Goal: Task Accomplishment & Management: Use online tool/utility

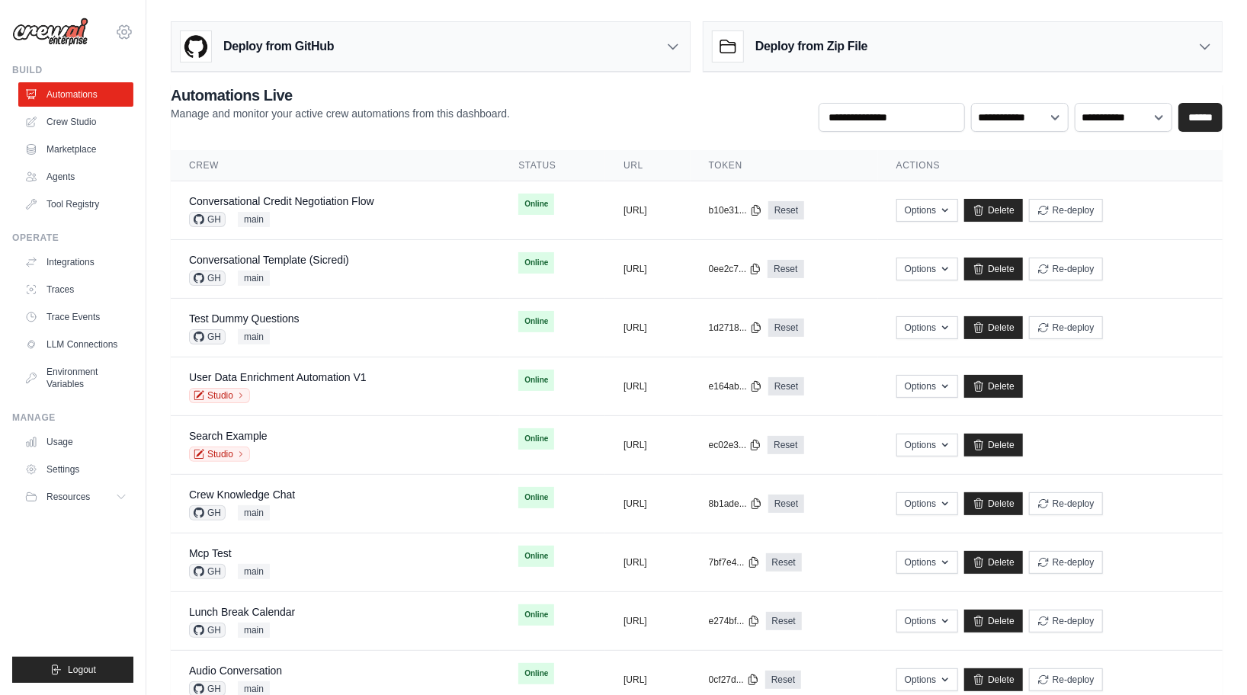
click at [130, 30] on icon at bounding box center [124, 31] width 14 height 13
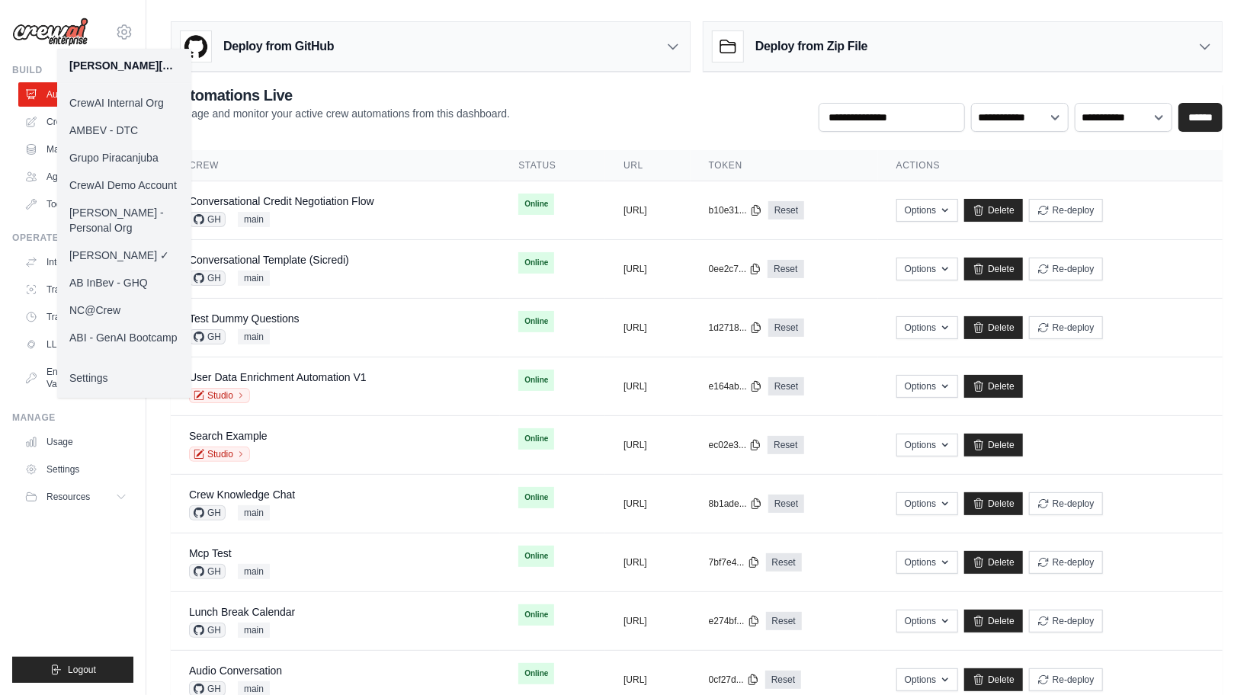
click at [330, 40] on h3 "Deploy from GitHub" at bounding box center [278, 46] width 111 height 18
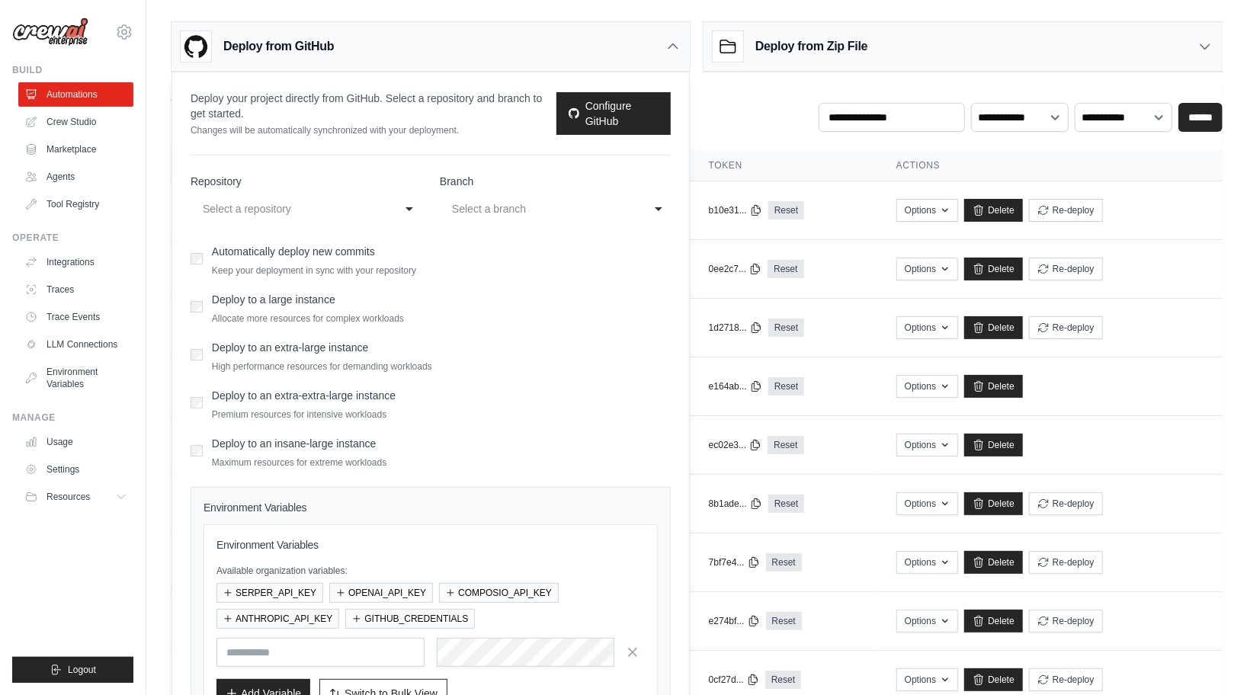
click at [300, 40] on h3 "Deploy from GitHub" at bounding box center [278, 46] width 111 height 18
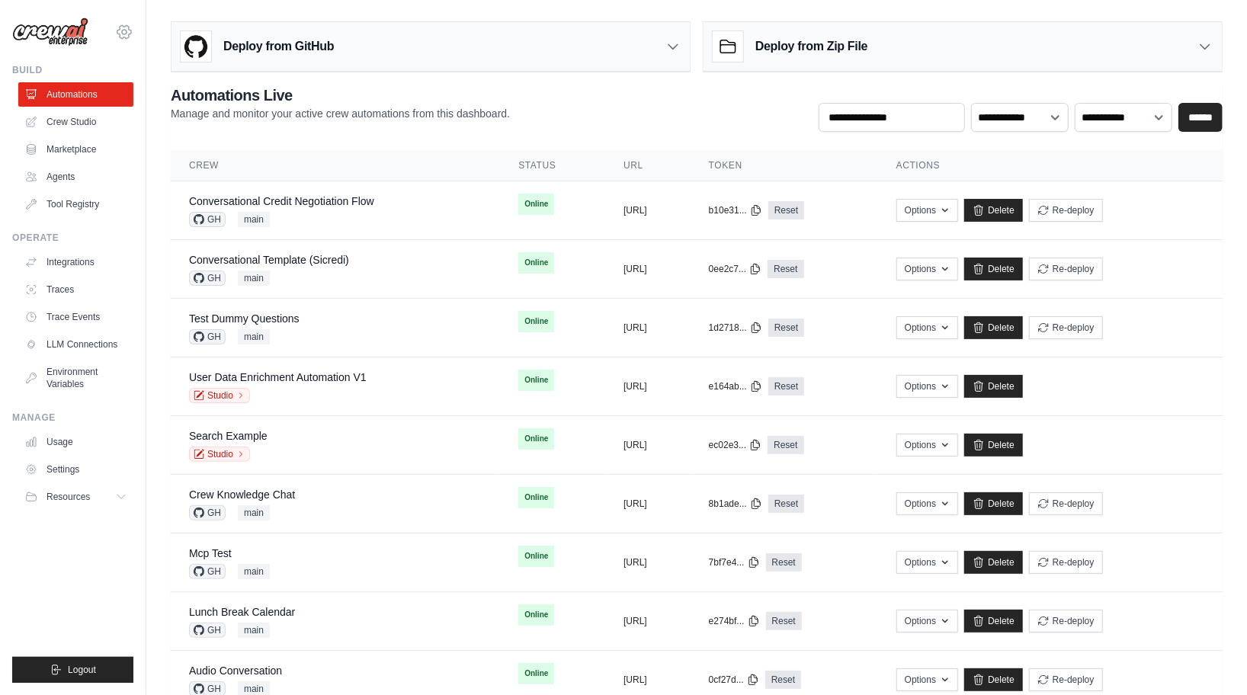
click at [123, 30] on icon at bounding box center [124, 32] width 18 height 18
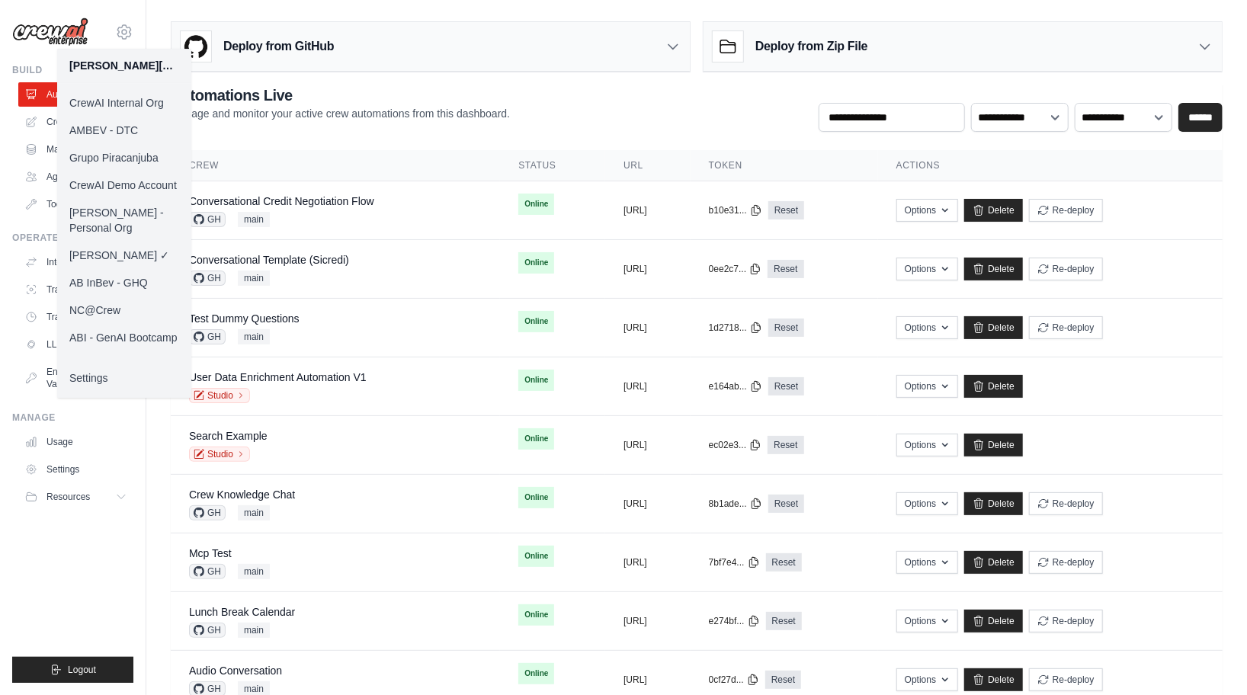
click at [135, 436] on div "daniel@crewai.com CrewAI Internal Org AMBEV - DTC Grupo Piracanjuba CrewAI Demo…" at bounding box center [73, 347] width 146 height 695
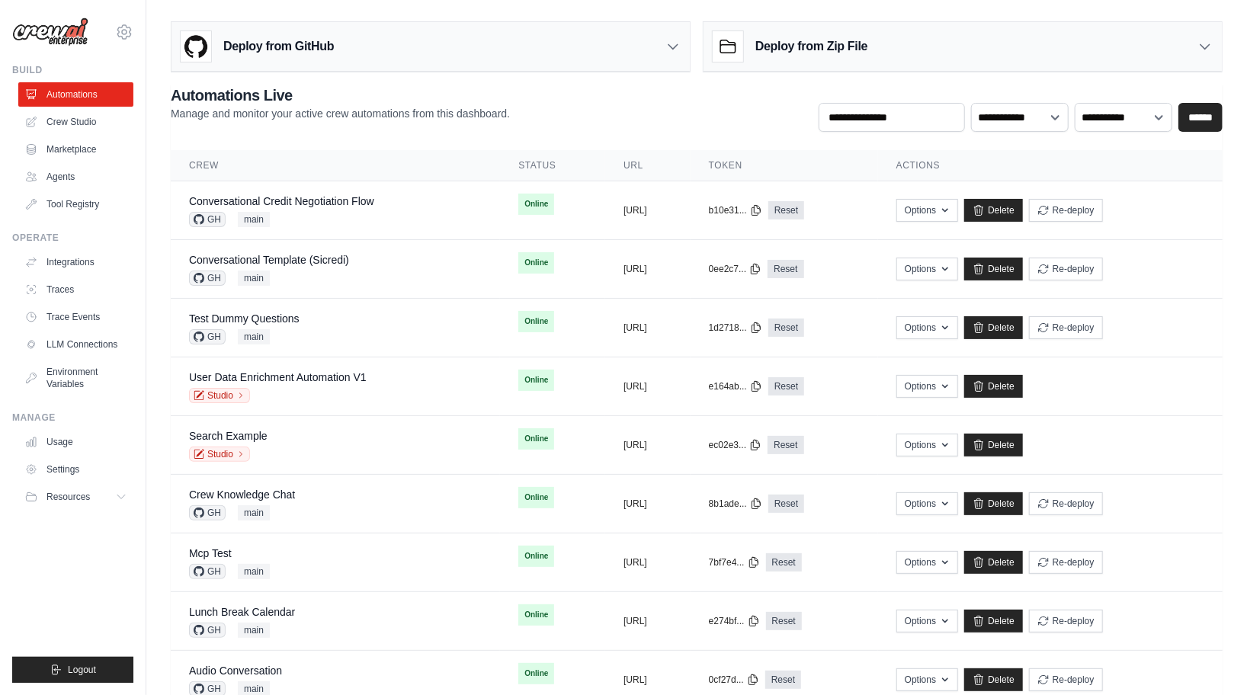
click at [783, 12] on main "**********" at bounding box center [696, 488] width 1101 height 977
click at [125, 35] on icon at bounding box center [124, 32] width 18 height 18
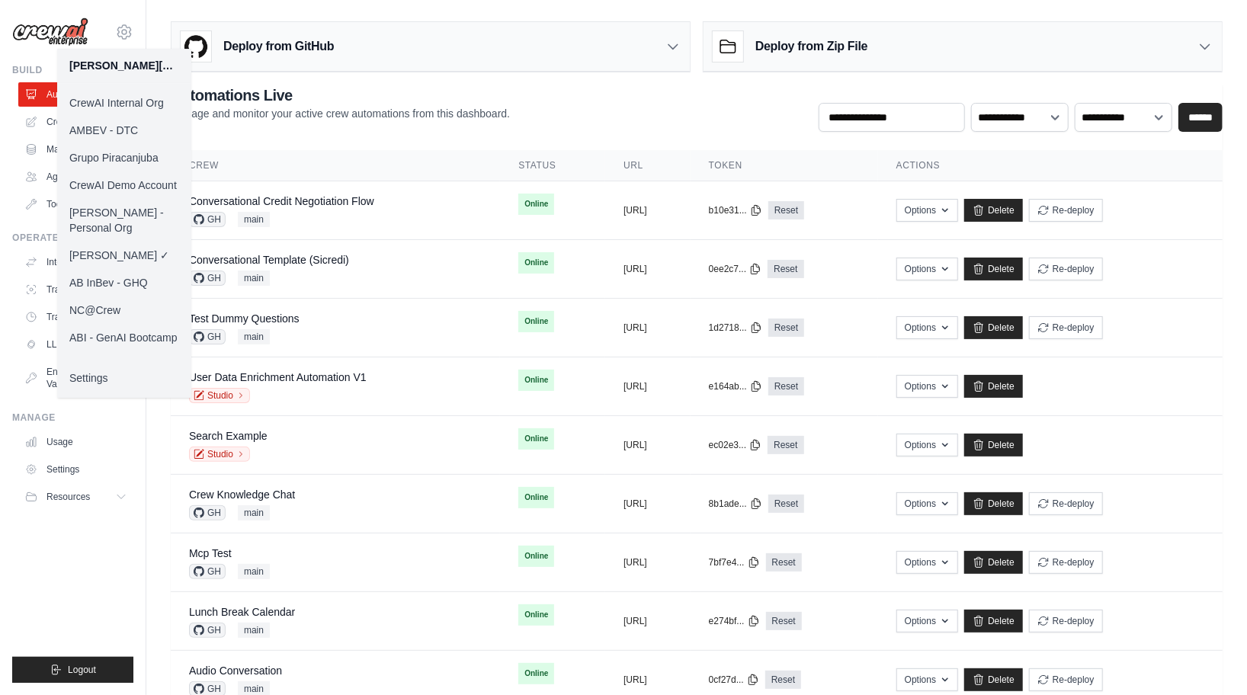
click at [127, 269] on link "AB InBev - GHQ" at bounding box center [124, 282] width 134 height 27
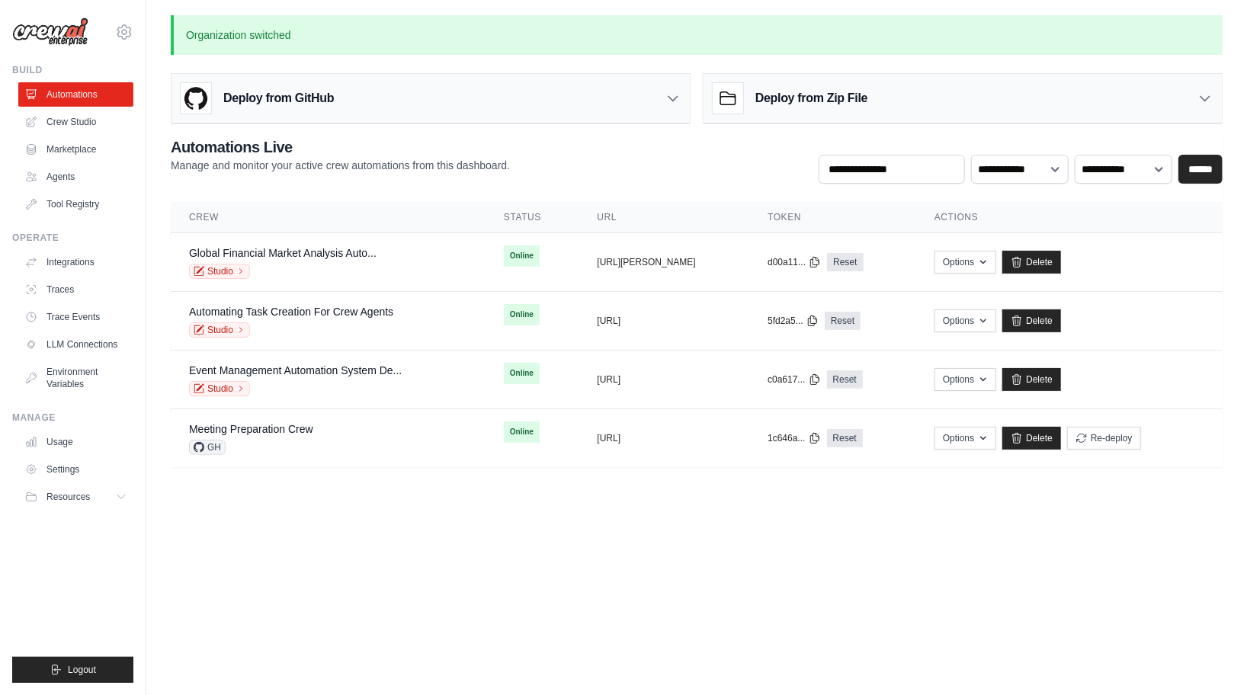
click at [553, 130] on div "Organization switched Deploy from GitHub Deploy your project directly from GitH…" at bounding box center [696, 241] width 1101 height 452
click at [557, 117] on div "Deploy from GitHub" at bounding box center [430, 99] width 518 height 50
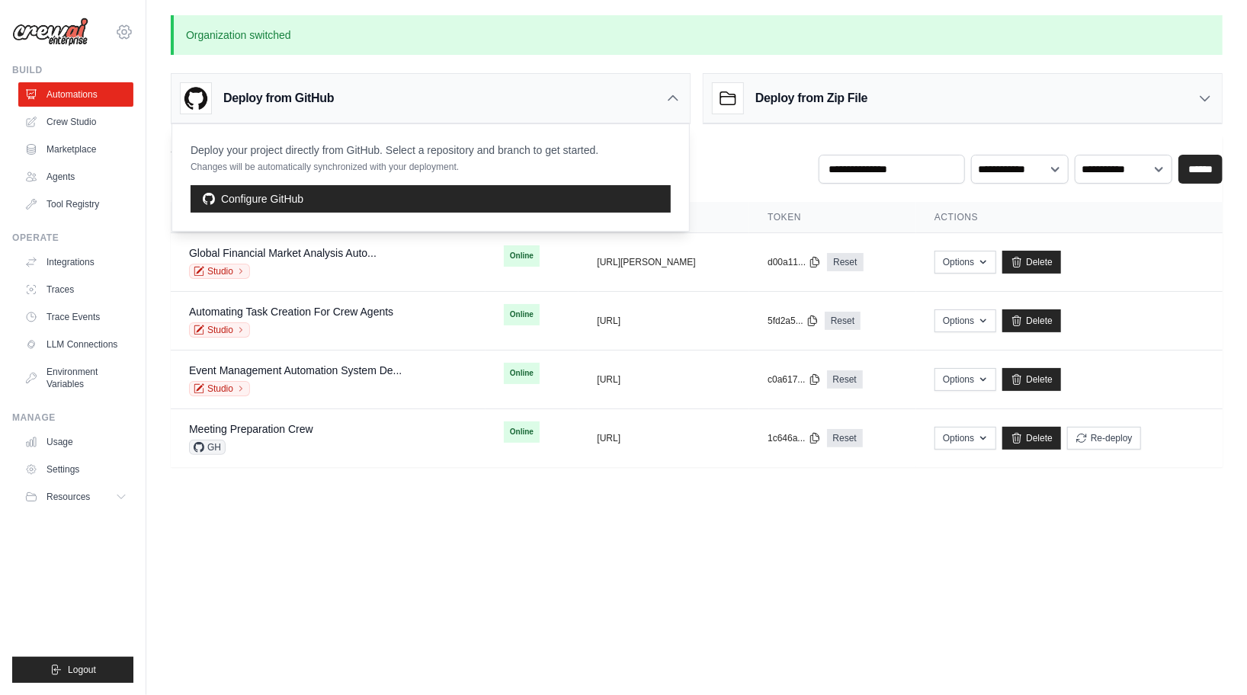
click at [120, 36] on icon at bounding box center [124, 32] width 18 height 18
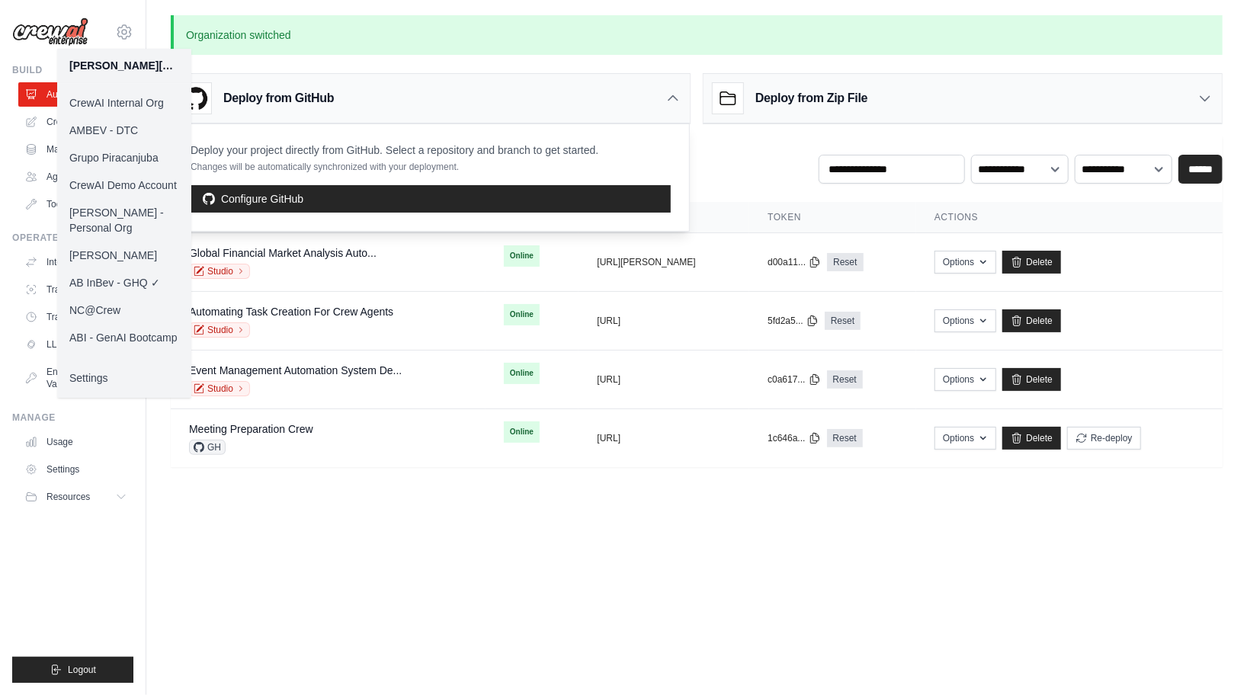
click at [130, 242] on link "Daniel CrewAI" at bounding box center [124, 255] width 134 height 27
click at [354, 495] on main "Organization switched Deploy from GitHub Deploy your project directly from GitH…" at bounding box center [696, 250] width 1101 height 501
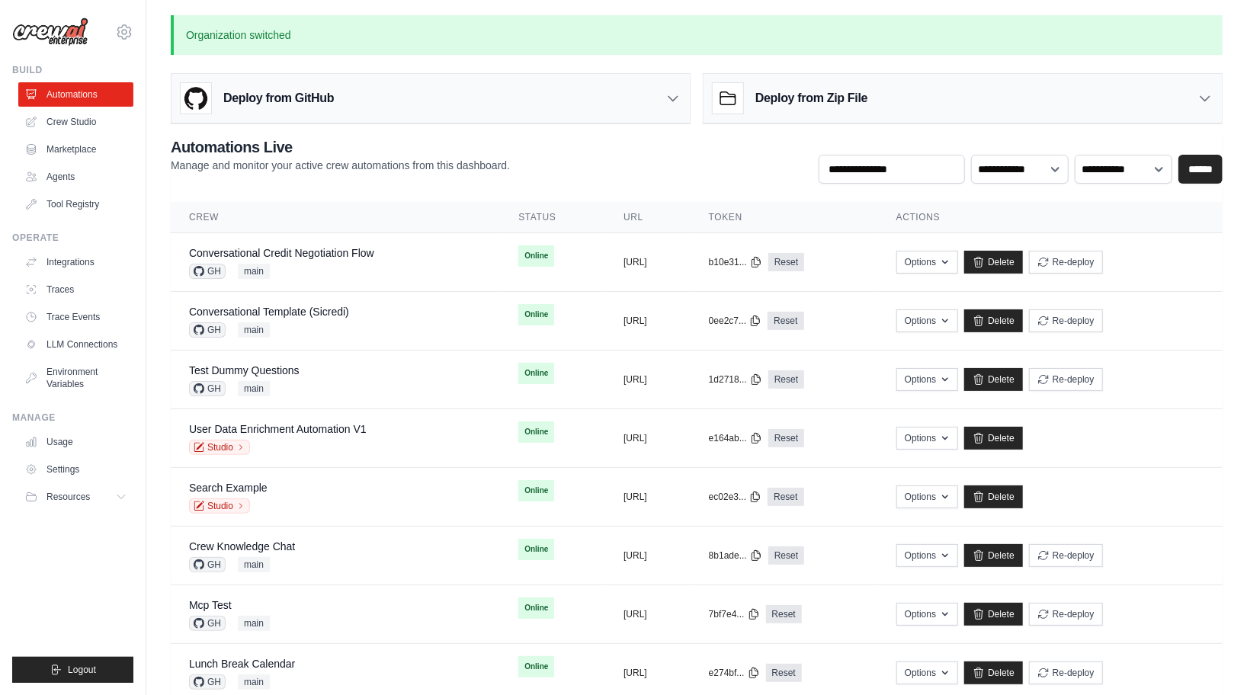
click at [401, 102] on div "Deploy from GitHub" at bounding box center [430, 99] width 518 height 50
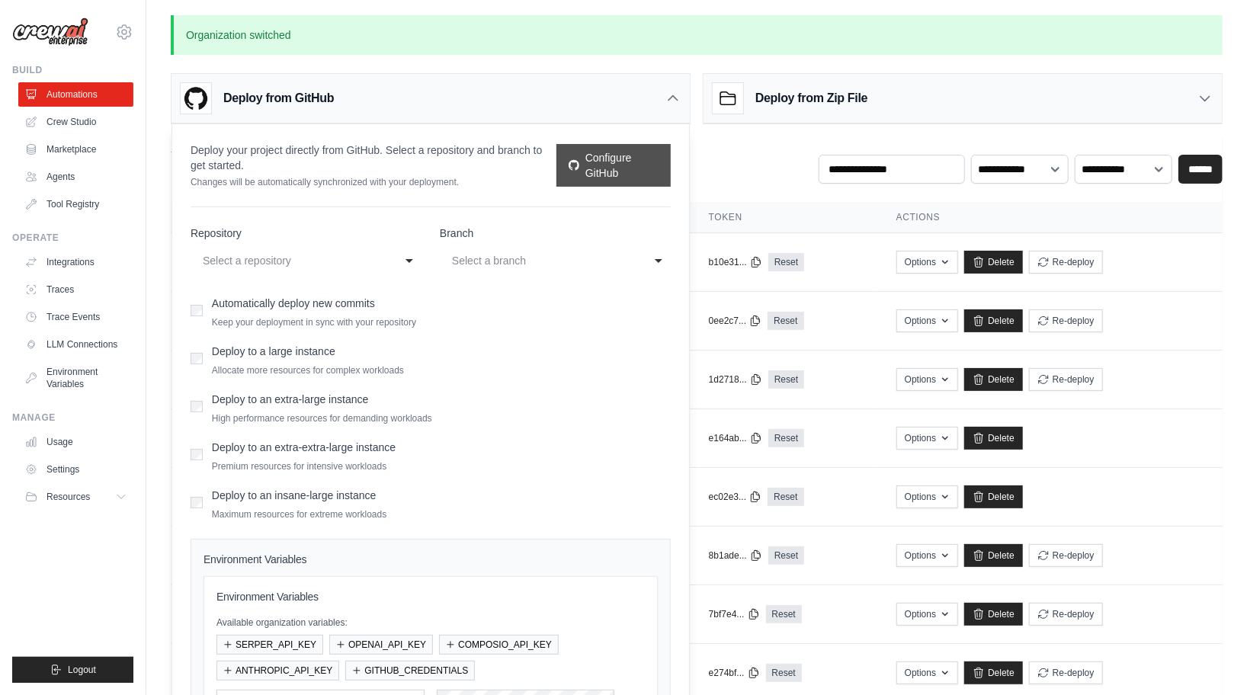
click at [604, 173] on link "Configure GitHub" at bounding box center [613, 165] width 114 height 43
click at [127, 34] on icon at bounding box center [124, 32] width 18 height 18
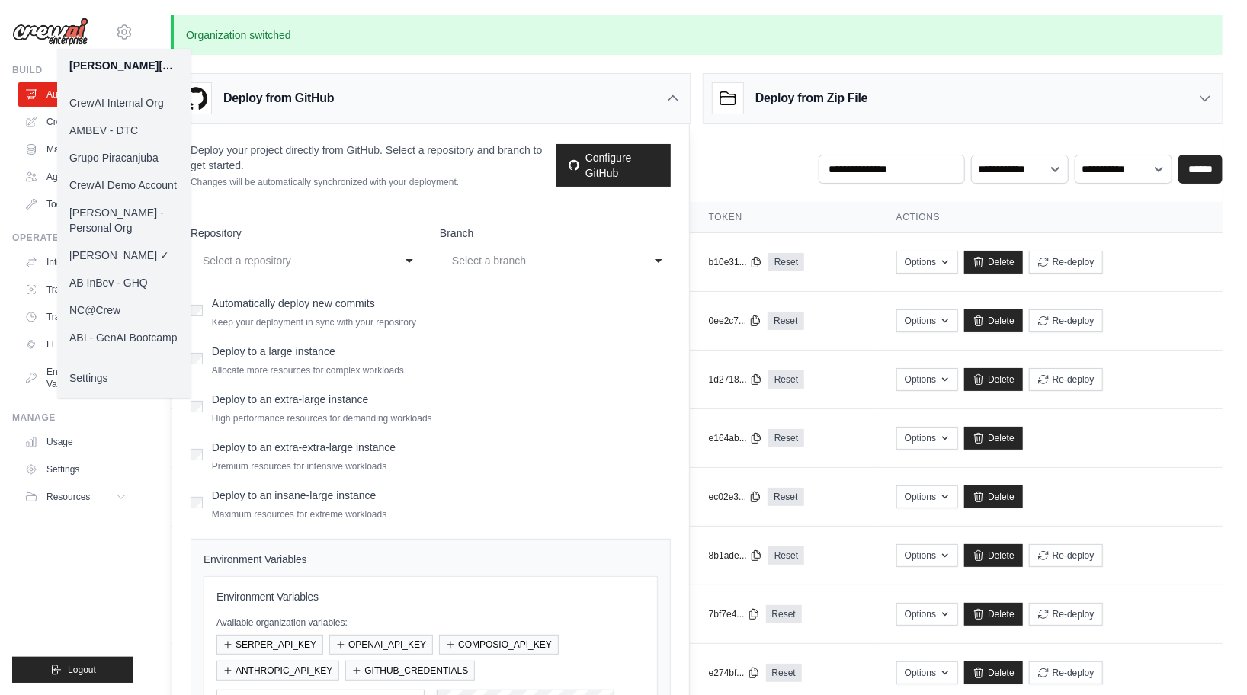
click at [119, 269] on link "AB InBev - GHQ" at bounding box center [124, 282] width 134 height 27
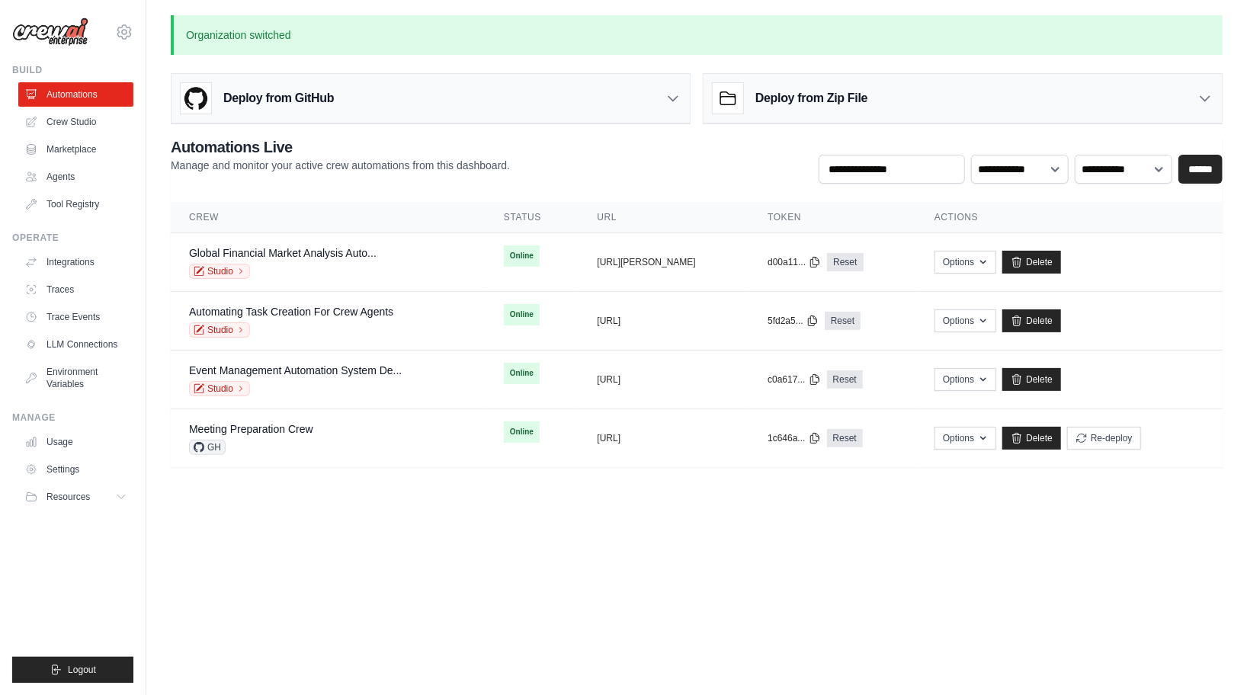
click at [560, 111] on div "Deploy from GitHub" at bounding box center [430, 99] width 518 height 50
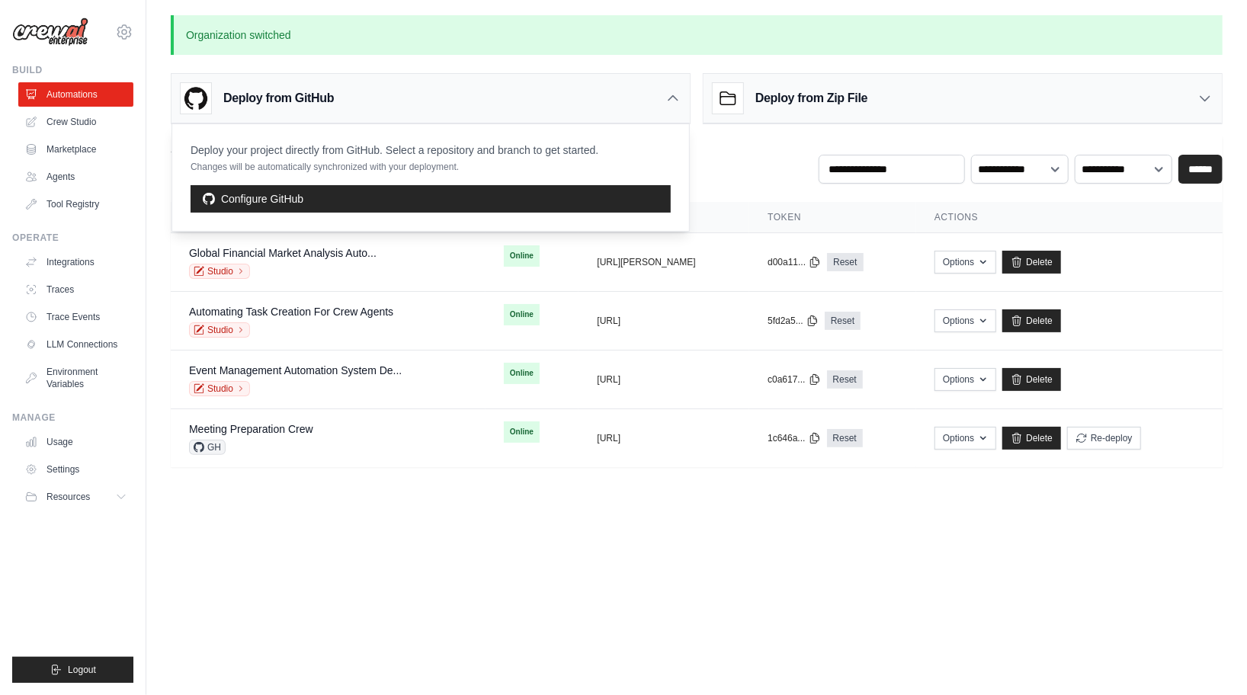
click at [560, 111] on div "Deploy from GitHub" at bounding box center [430, 99] width 518 height 50
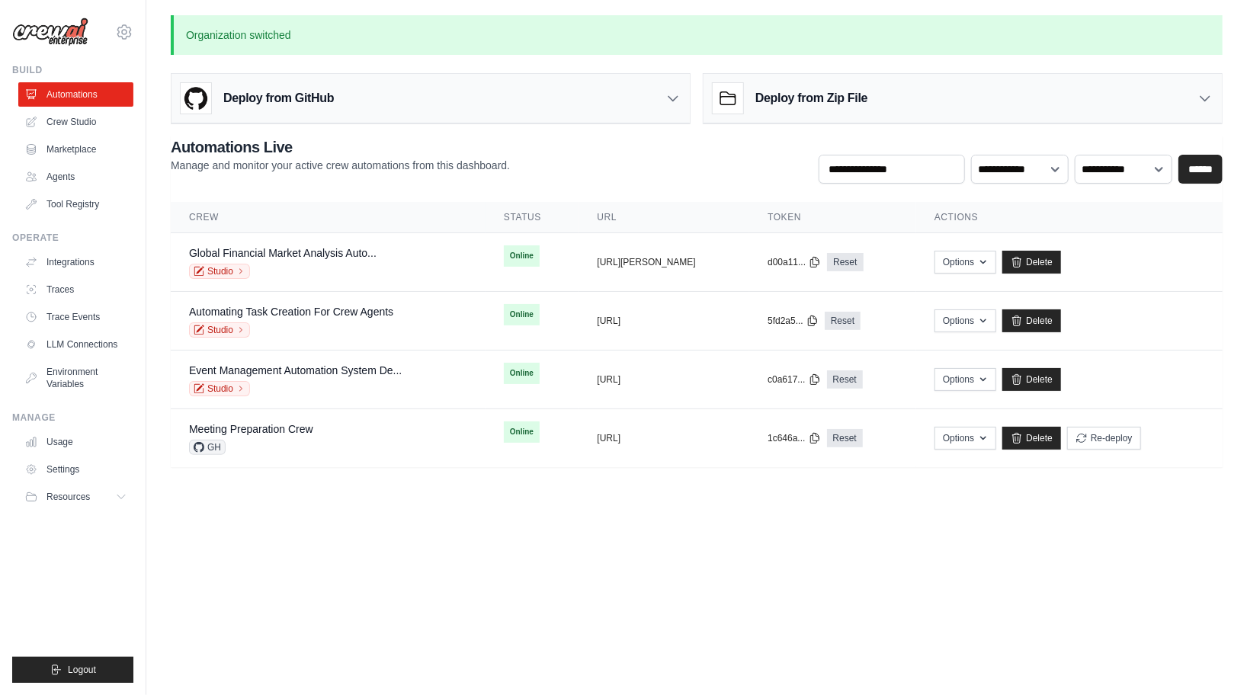
click at [590, 103] on div "Deploy from GitHub" at bounding box center [430, 99] width 518 height 50
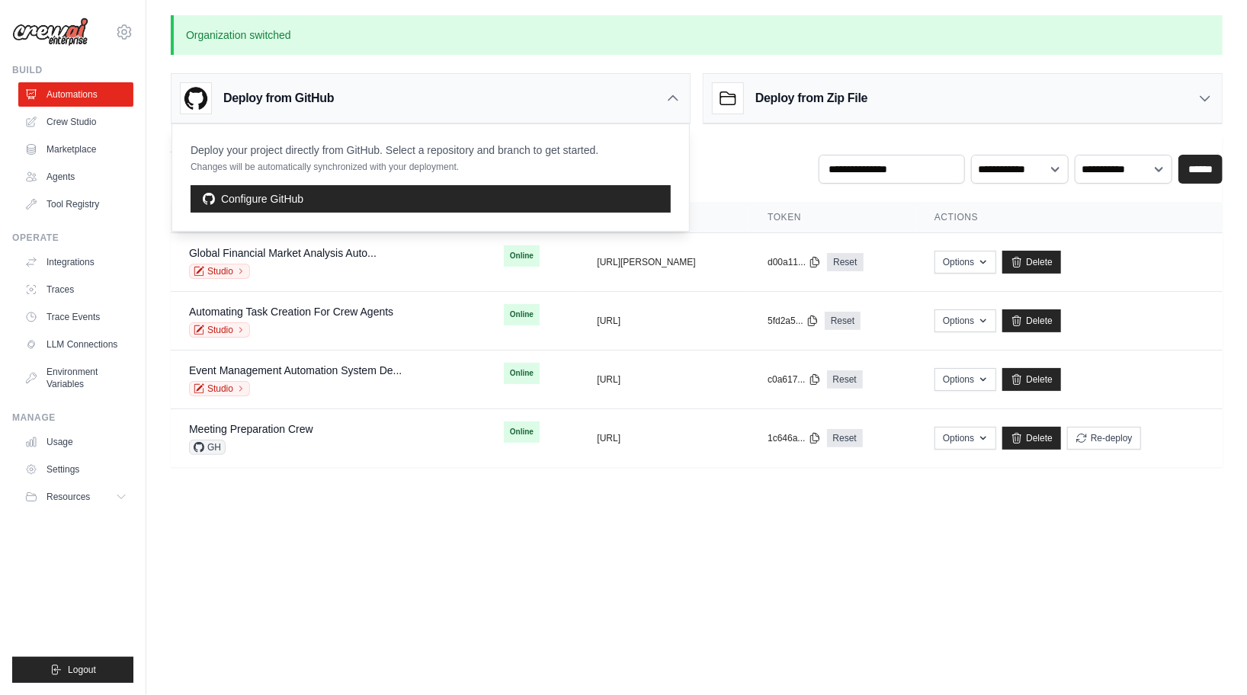
click at [403, 657] on body "daniel@crewai.com CrewAI Internal Org AMBEV - DTC Grupo Piracanjuba CrewAI Demo…" at bounding box center [623, 347] width 1247 height 695
click at [130, 33] on icon at bounding box center [124, 31] width 14 height 13
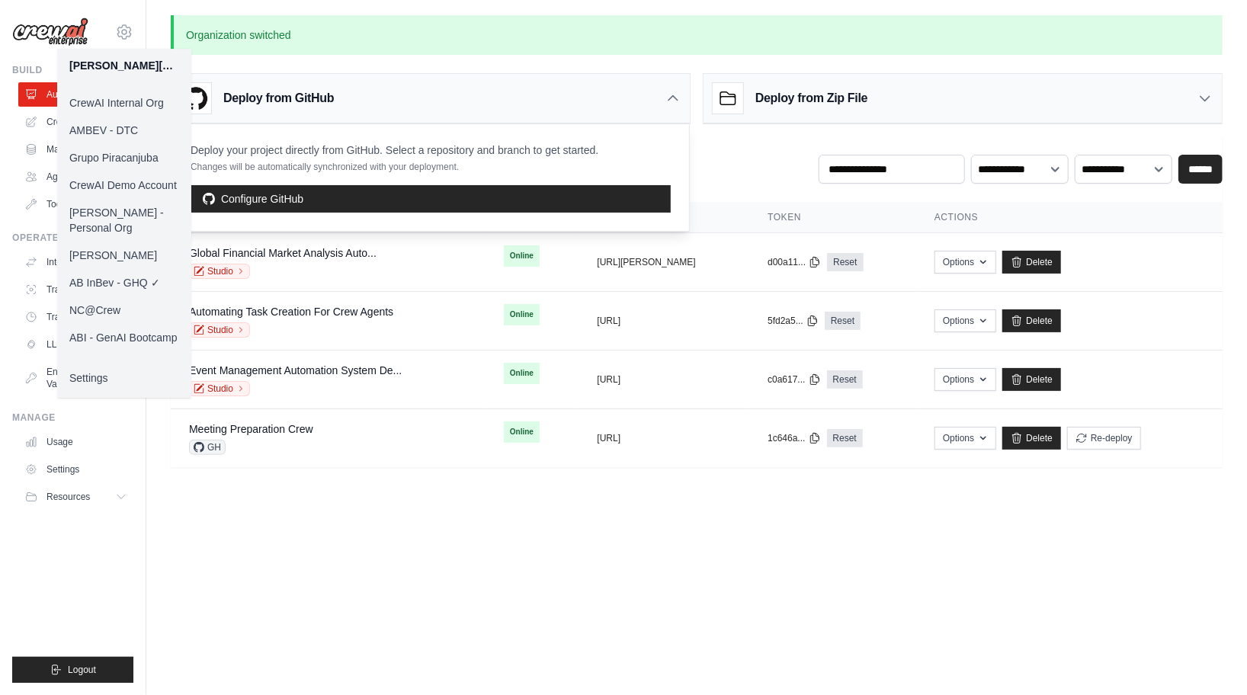
click at [127, 242] on link "[PERSON_NAME]" at bounding box center [124, 255] width 134 height 27
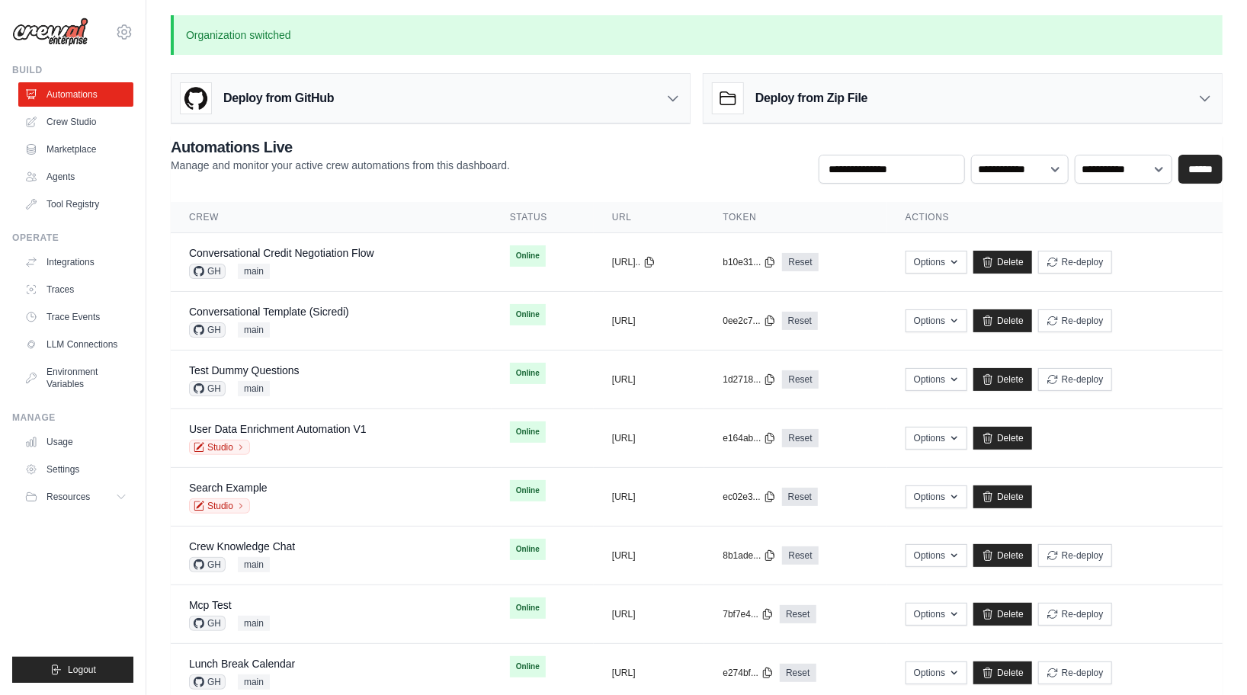
click at [516, 98] on div "Deploy from GitHub" at bounding box center [430, 99] width 518 height 50
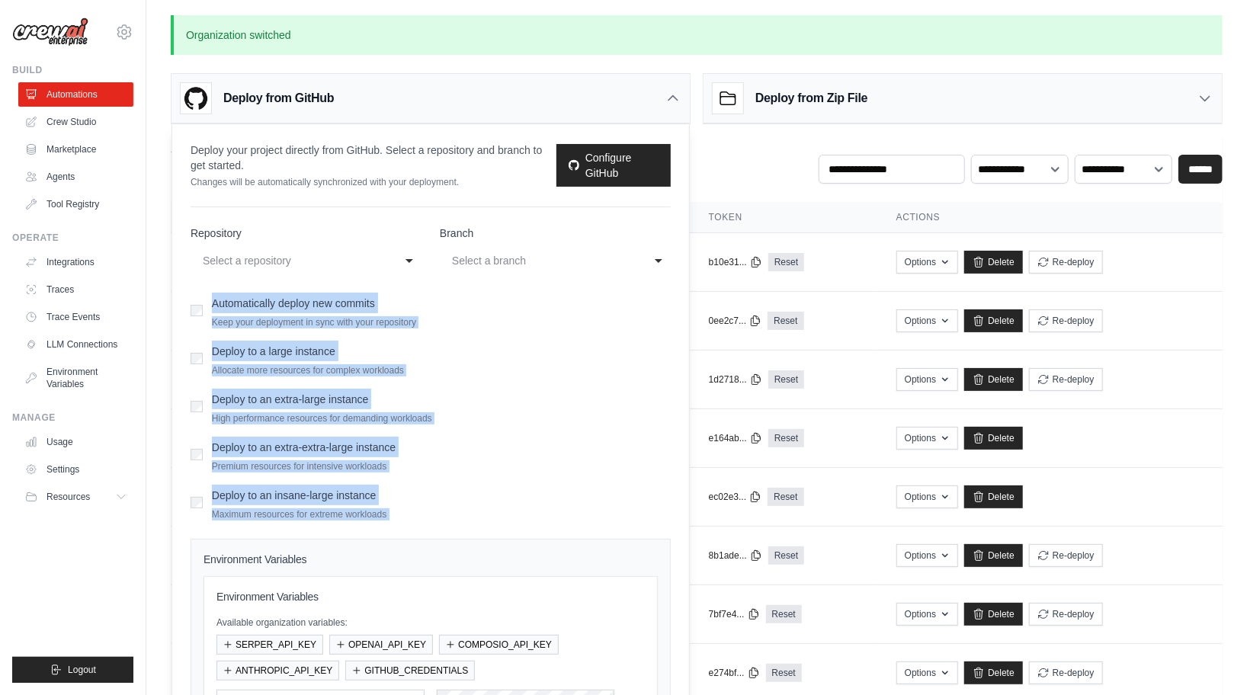
drag, startPoint x: 444, startPoint y: 522, endPoint x: 187, endPoint y: 292, distance: 344.9
click at [187, 292] on div "**********" at bounding box center [430, 487] width 517 height 727
click at [252, 258] on div "Select a repository" at bounding box center [291, 261] width 176 height 18
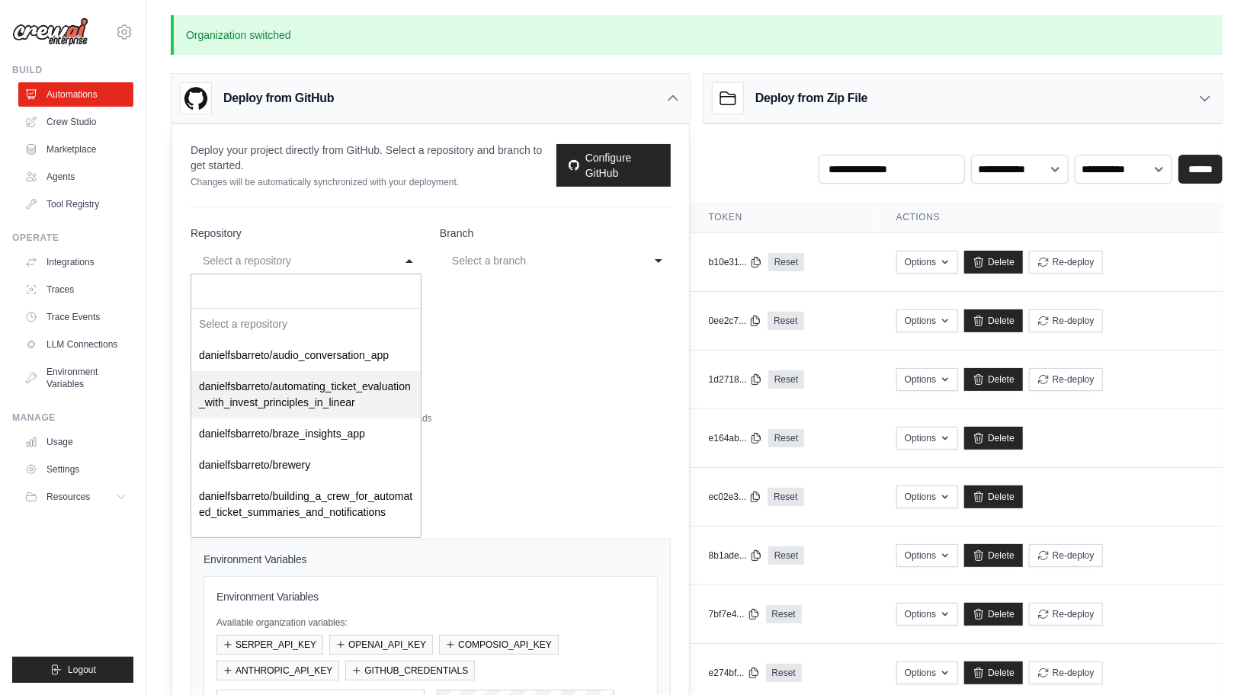
select select "*********"
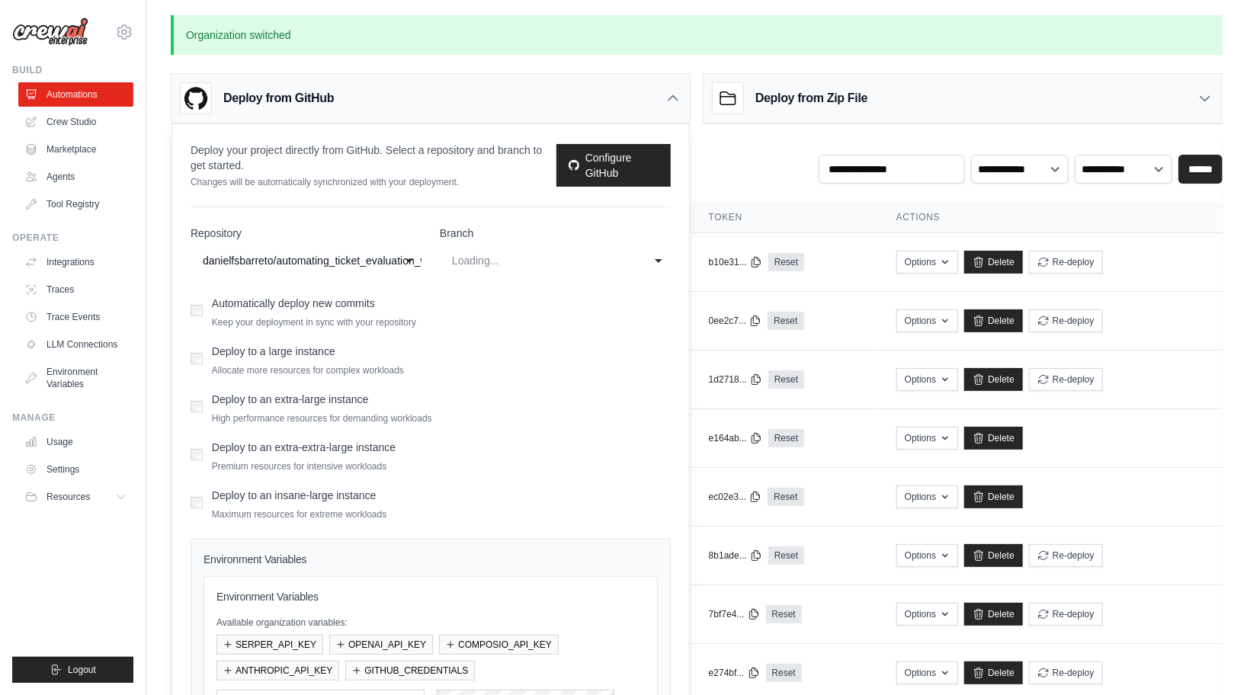
select select "****"
click at [480, 257] on div "main" at bounding box center [540, 261] width 176 height 18
click at [491, 333] on form "**********" at bounding box center [431, 529] width 480 height 607
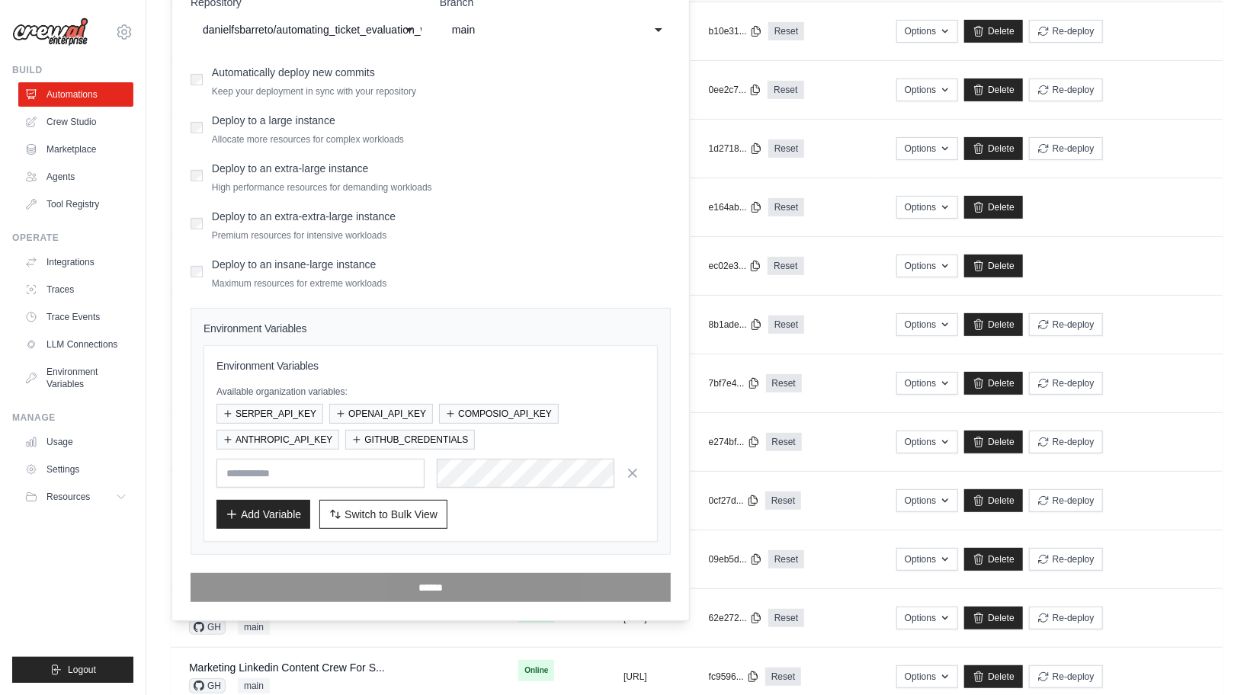
scroll to position [234, 0]
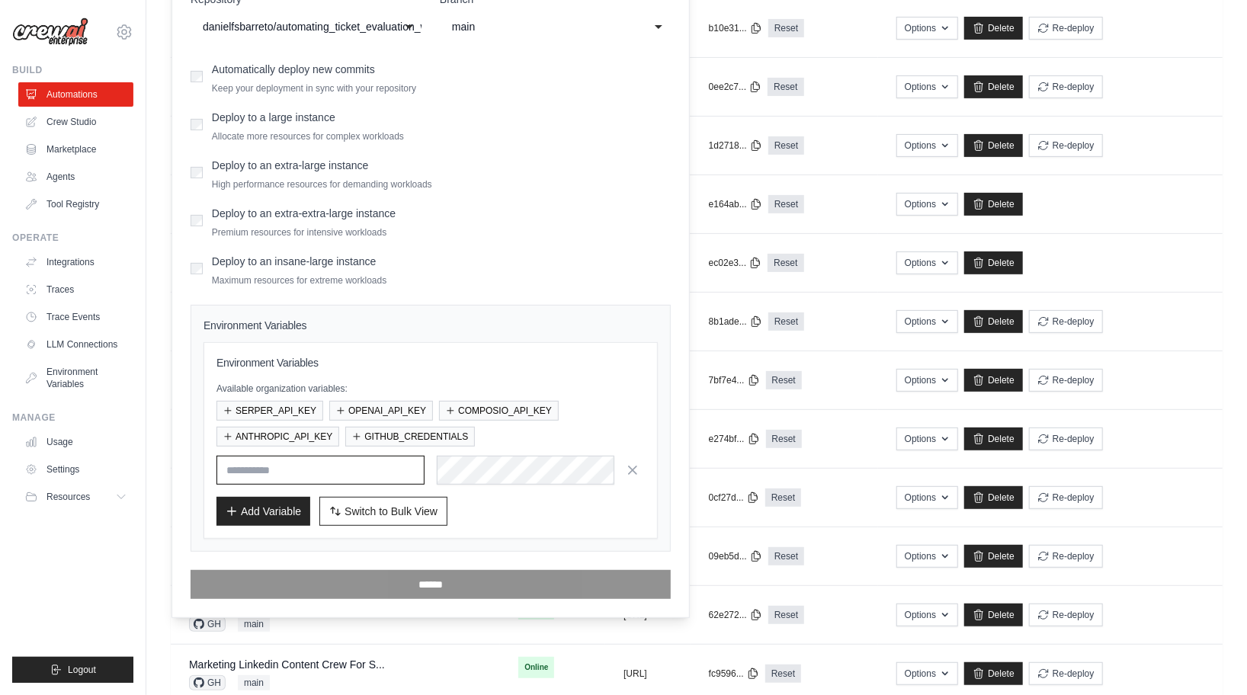
click at [399, 481] on input "text" at bounding box center [320, 470] width 208 height 29
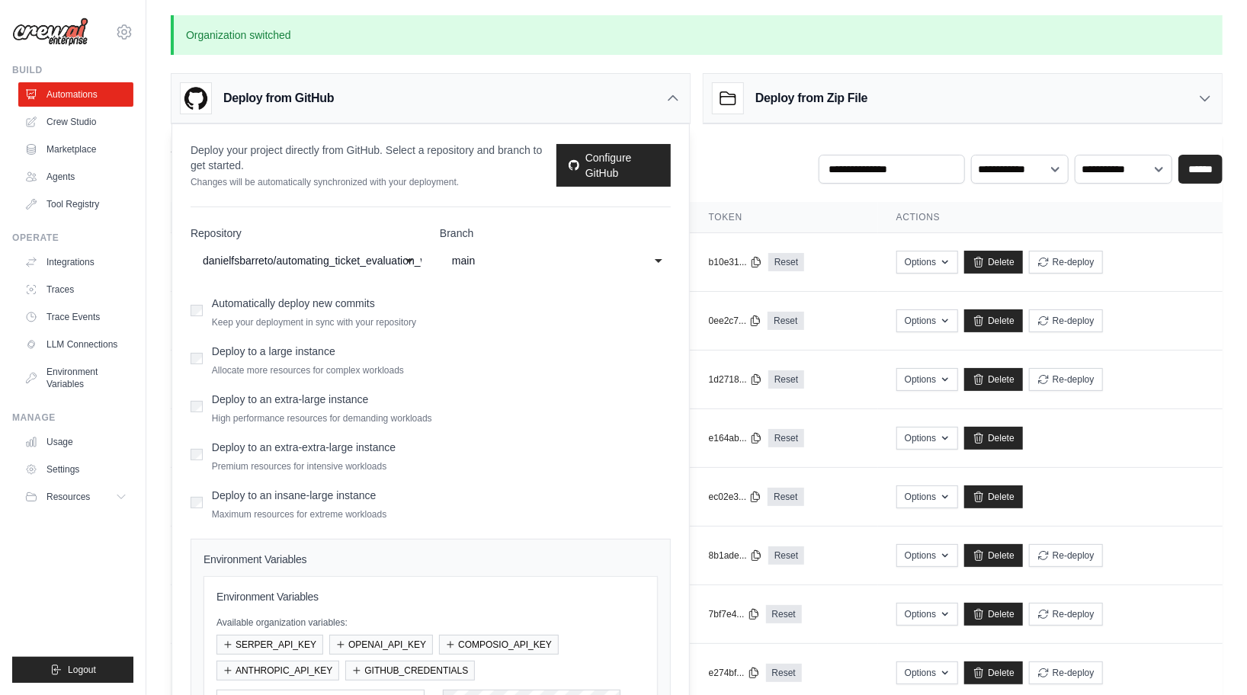
click at [675, 98] on icon at bounding box center [672, 98] width 9 height 5
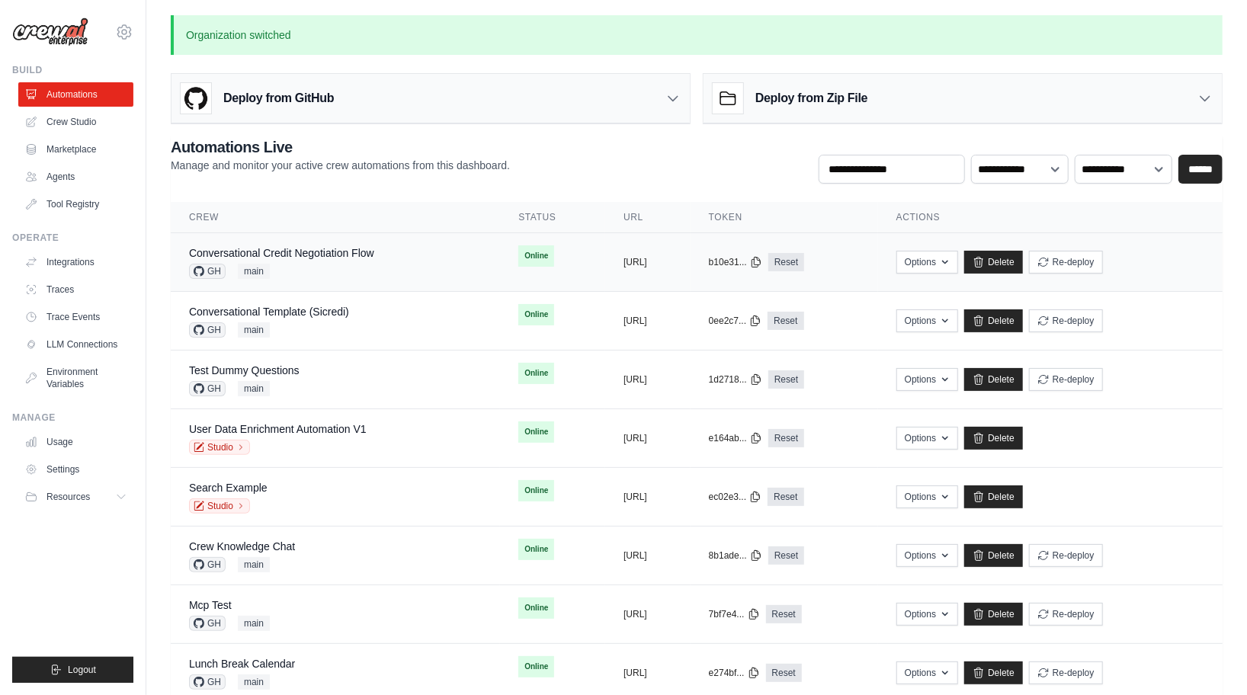
click at [377, 255] on div "Conversational Credit Negotiation Flow GH main" at bounding box center [335, 262] width 293 height 34
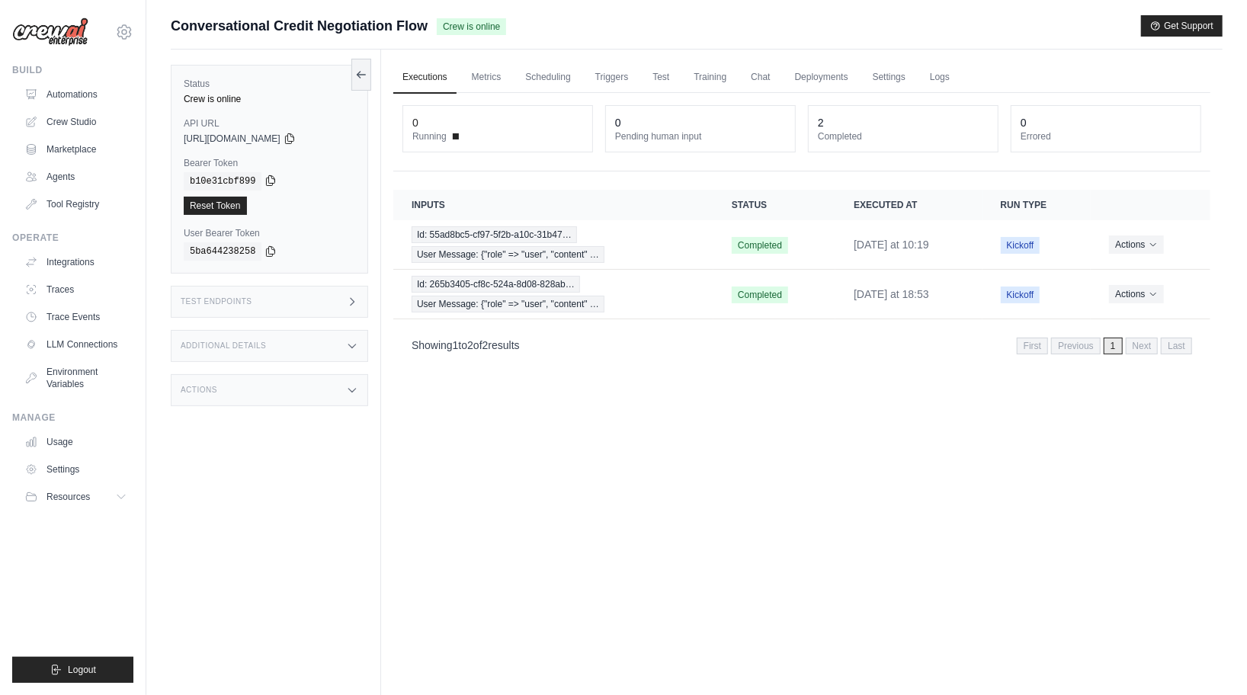
click at [268, 180] on icon at bounding box center [270, 181] width 12 height 12
click at [296, 138] on icon at bounding box center [290, 138] width 12 height 12
click at [271, 183] on icon at bounding box center [271, 181] width 8 height 10
click at [296, 141] on icon at bounding box center [290, 138] width 12 height 12
click at [296, 304] on div "Test Endpoints" at bounding box center [269, 302] width 197 height 32
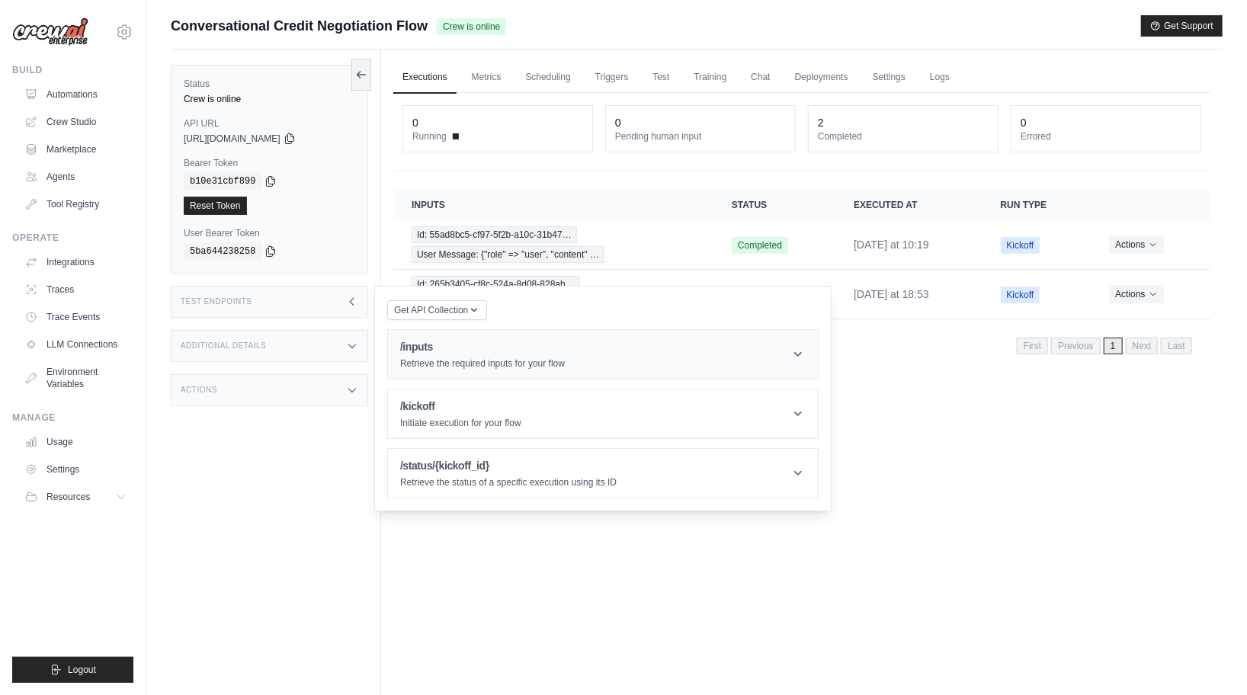
click at [506, 357] on p "Retrieve the required inputs for your flow" at bounding box center [482, 363] width 165 height 12
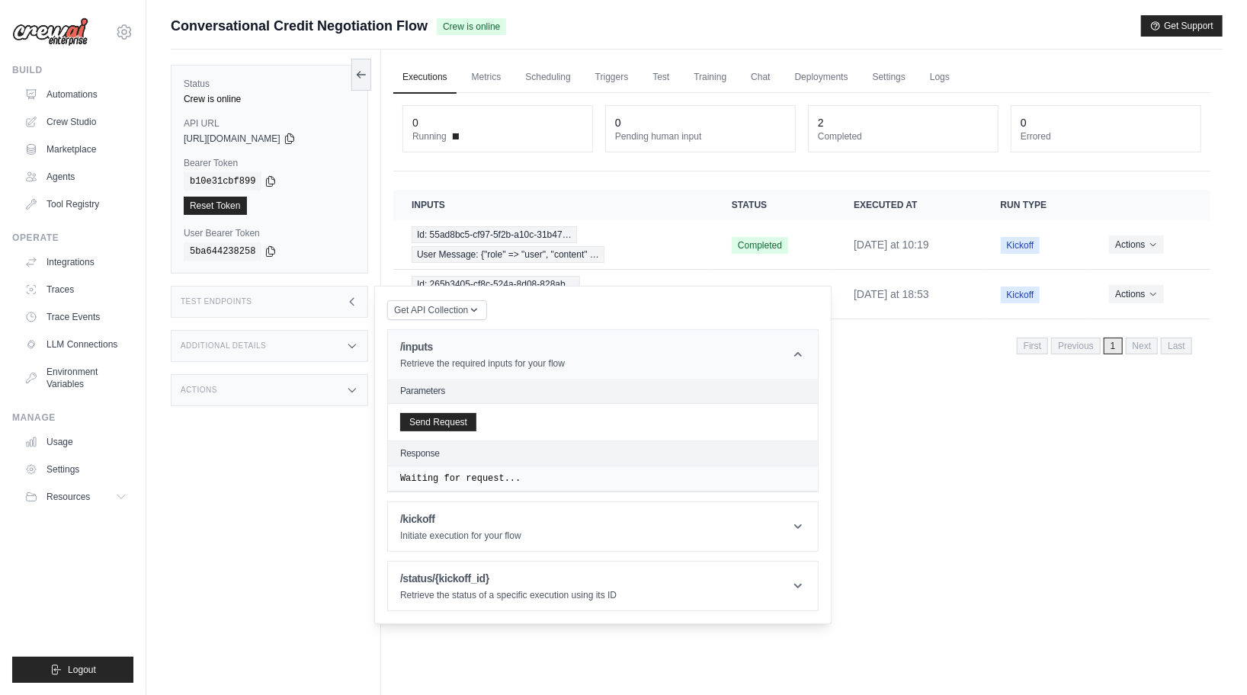
click at [506, 357] on p "Retrieve the required inputs for your flow" at bounding box center [482, 363] width 165 height 12
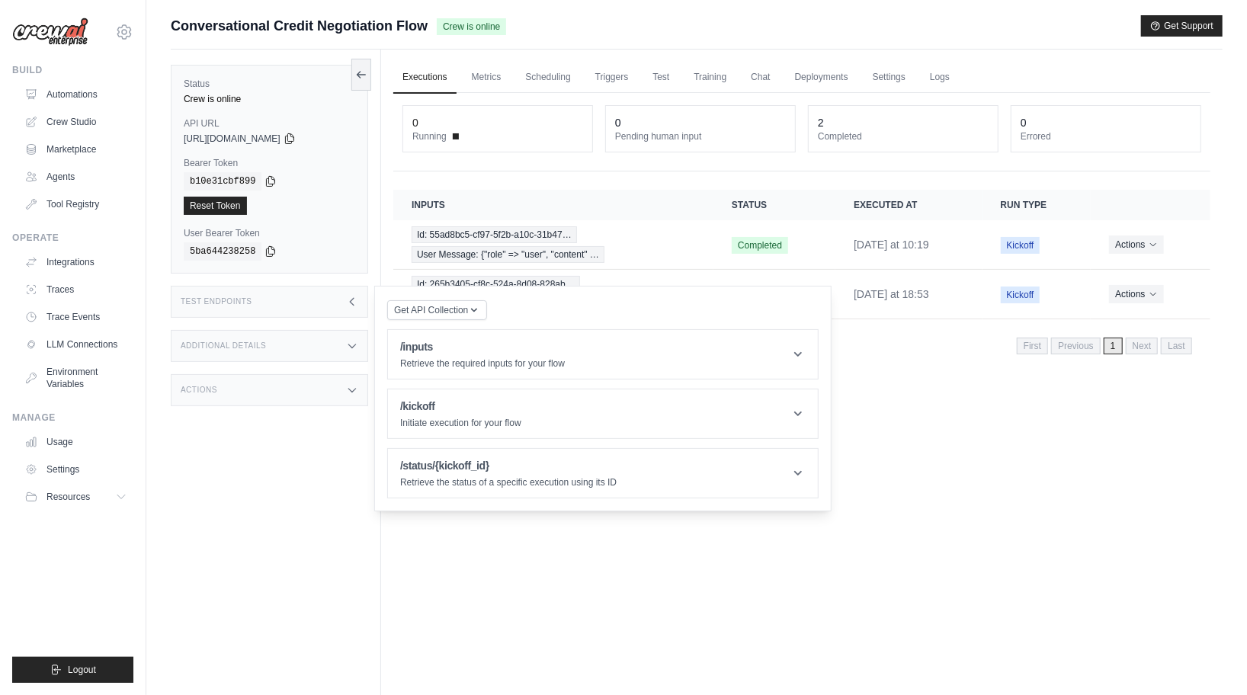
click at [1072, 530] on div "Executions Metrics Scheduling Triggers Test Training Chat Deployments Settings …" at bounding box center [801, 397] width 841 height 695
drag, startPoint x: 182, startPoint y: 124, endPoint x: 284, endPoint y: 155, distance: 106.1
click at [284, 155] on div "Status Crew is online API URL copied [URL][DOMAIN_NAME] Bearer Token copied b10…" at bounding box center [269, 169] width 197 height 209
click at [271, 178] on icon at bounding box center [270, 181] width 12 height 12
click at [733, 429] on header "/kickoff Initiate execution for your flow" at bounding box center [603, 413] width 430 height 49
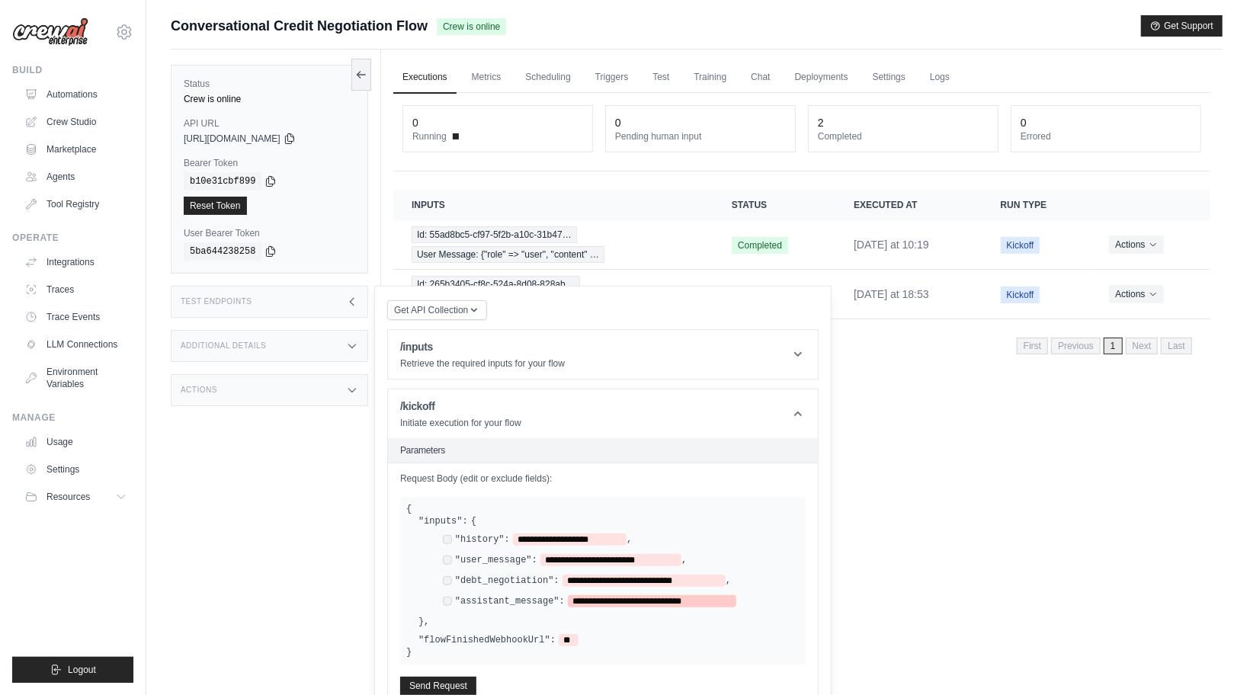
scroll to position [89, 0]
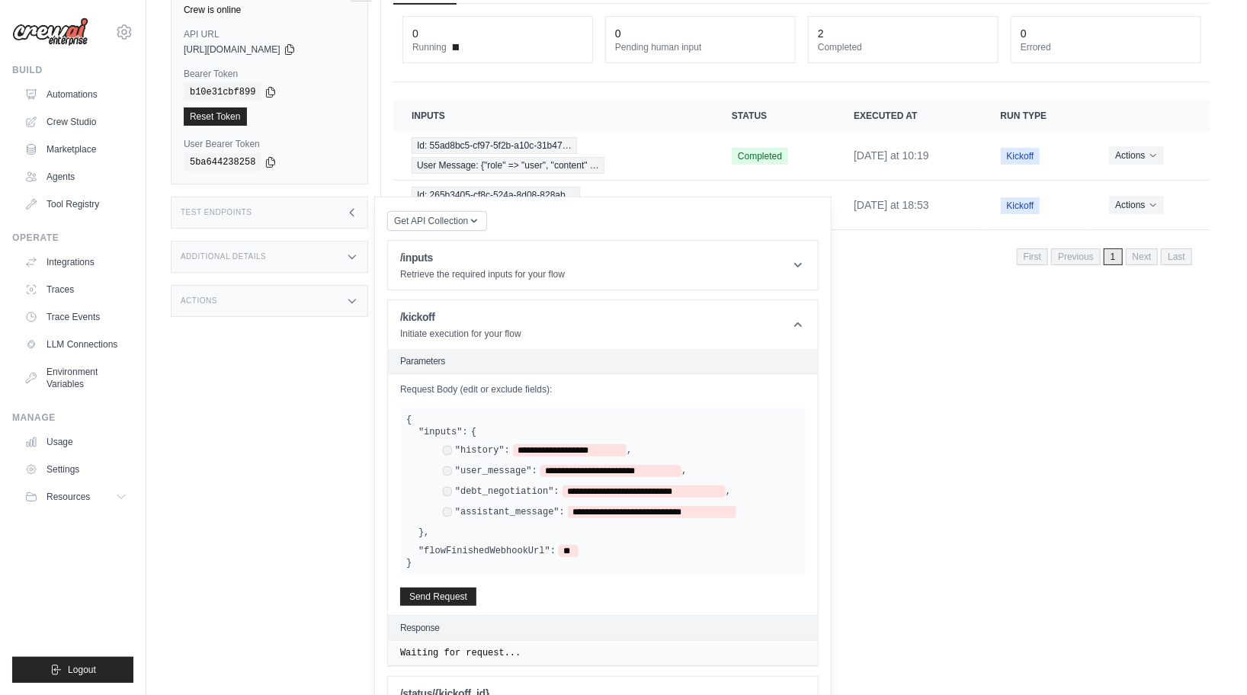
click at [805, 229] on div "Get API Collection Postman API Collection /inputs Retrieve the required inputs …" at bounding box center [602, 468] width 431 height 517
click at [880, 343] on div "Executions Metrics Scheduling Triggers Test Training Chat Deployments Settings …" at bounding box center [801, 307] width 841 height 695
click at [360, 210] on div "Test Endpoints" at bounding box center [269, 213] width 197 height 32
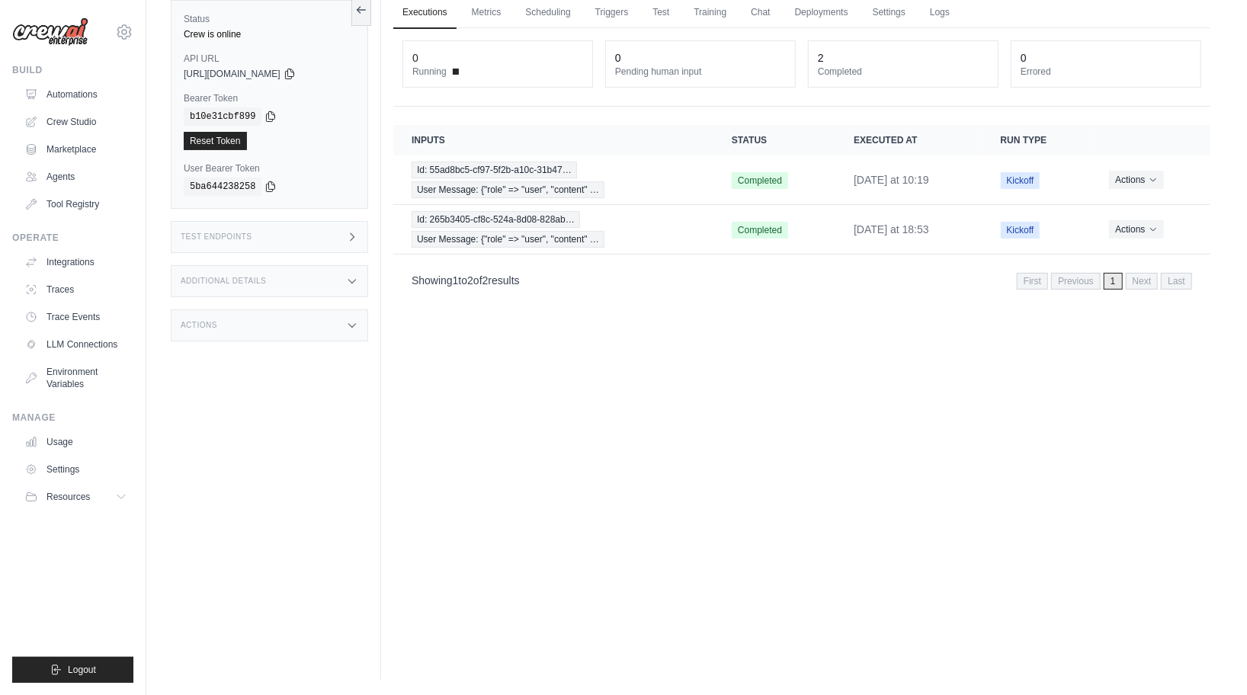
scroll to position [65, 0]
click at [357, 231] on icon at bounding box center [352, 237] width 12 height 12
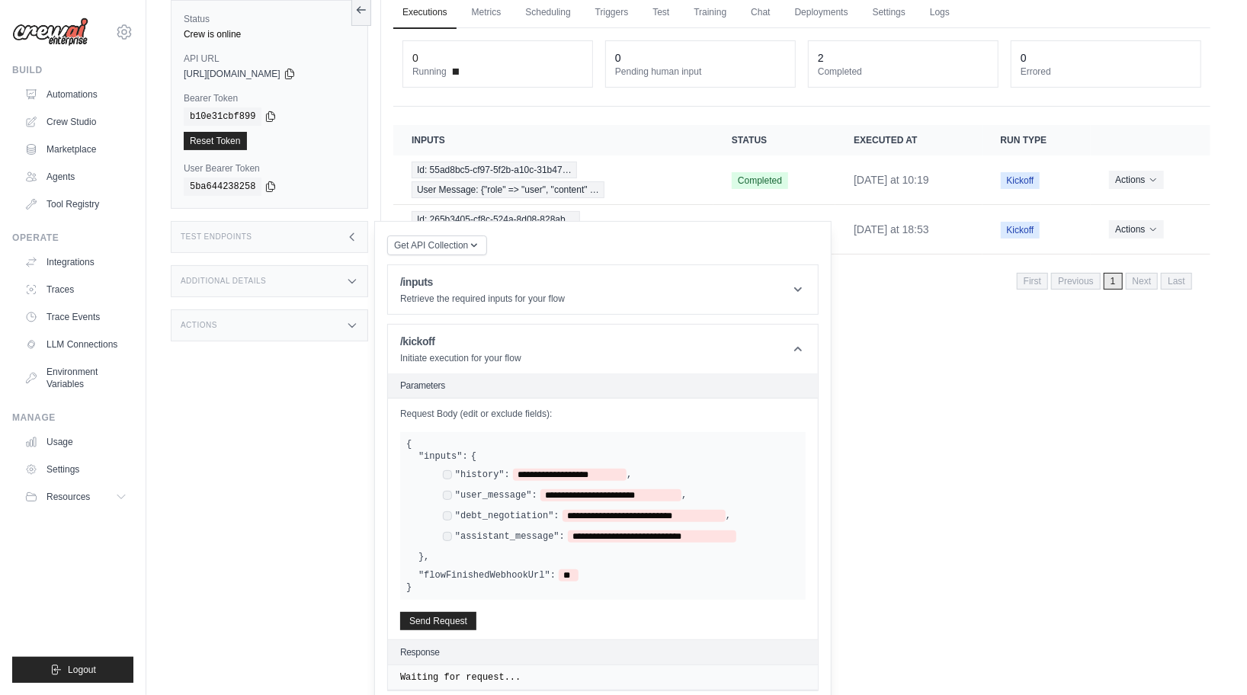
scroll to position [89, 0]
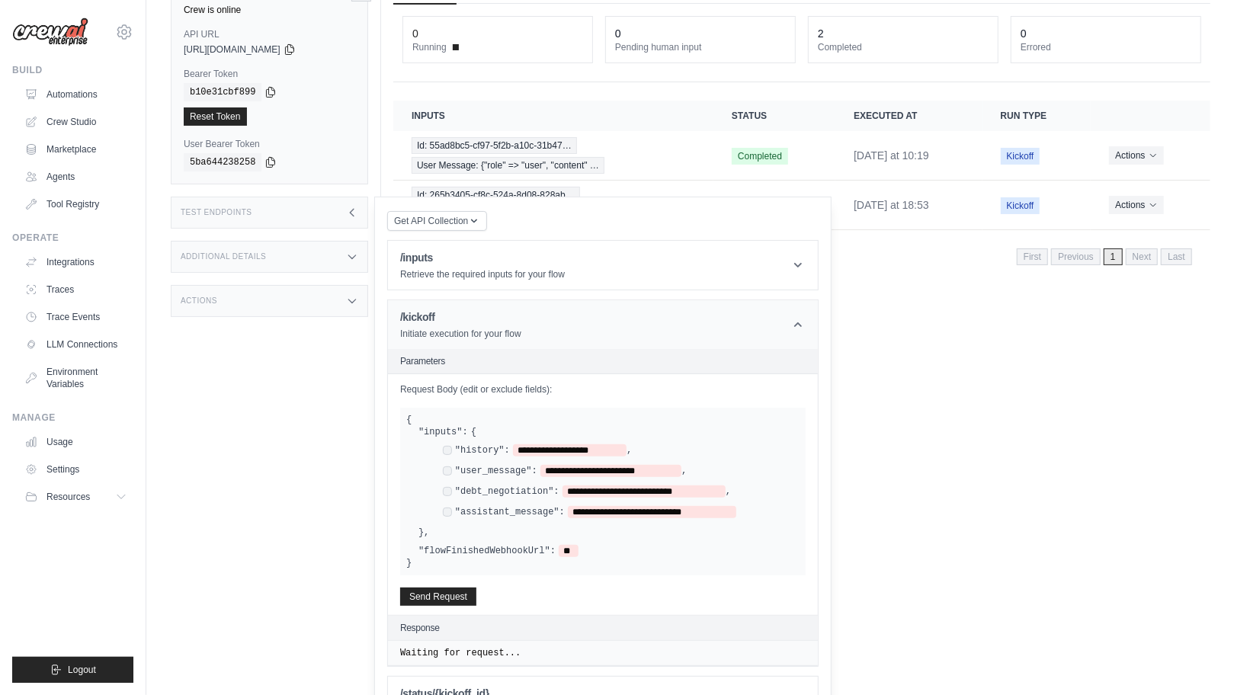
click at [476, 319] on h1 "/kickoff" at bounding box center [460, 316] width 121 height 15
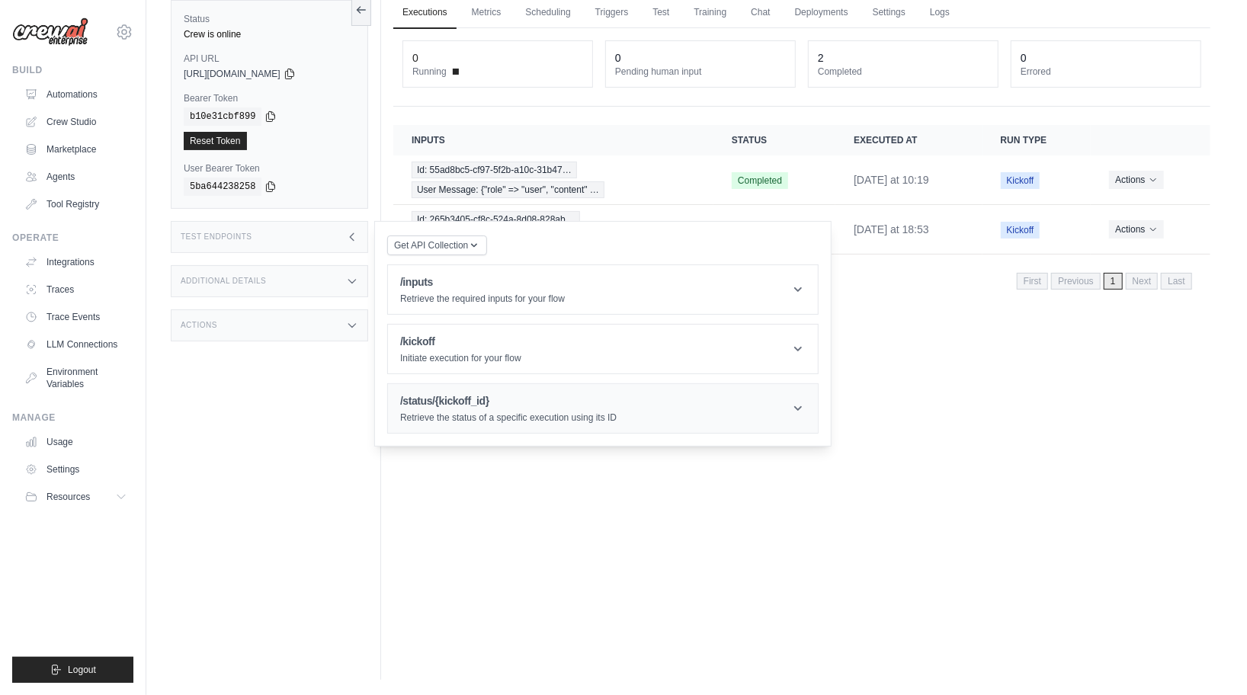
click at [509, 413] on p "Retrieve the status of a specific execution using its ID" at bounding box center [508, 418] width 216 height 12
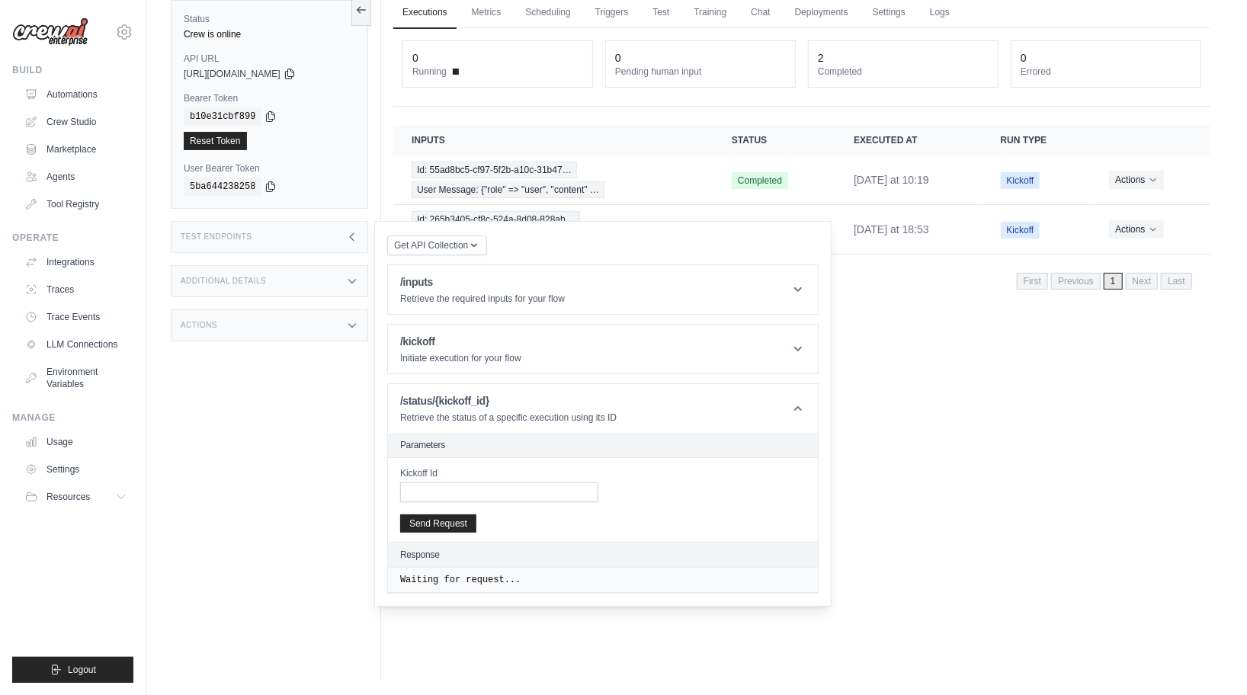
click at [472, 504] on div "Kickoff Id Send Request" at bounding box center [603, 500] width 430 height 84
click at [475, 495] on input "Kickoff Id" at bounding box center [499, 492] width 198 height 20
click at [596, 344] on header "/kickoff Initiate execution for your flow" at bounding box center [603, 349] width 430 height 49
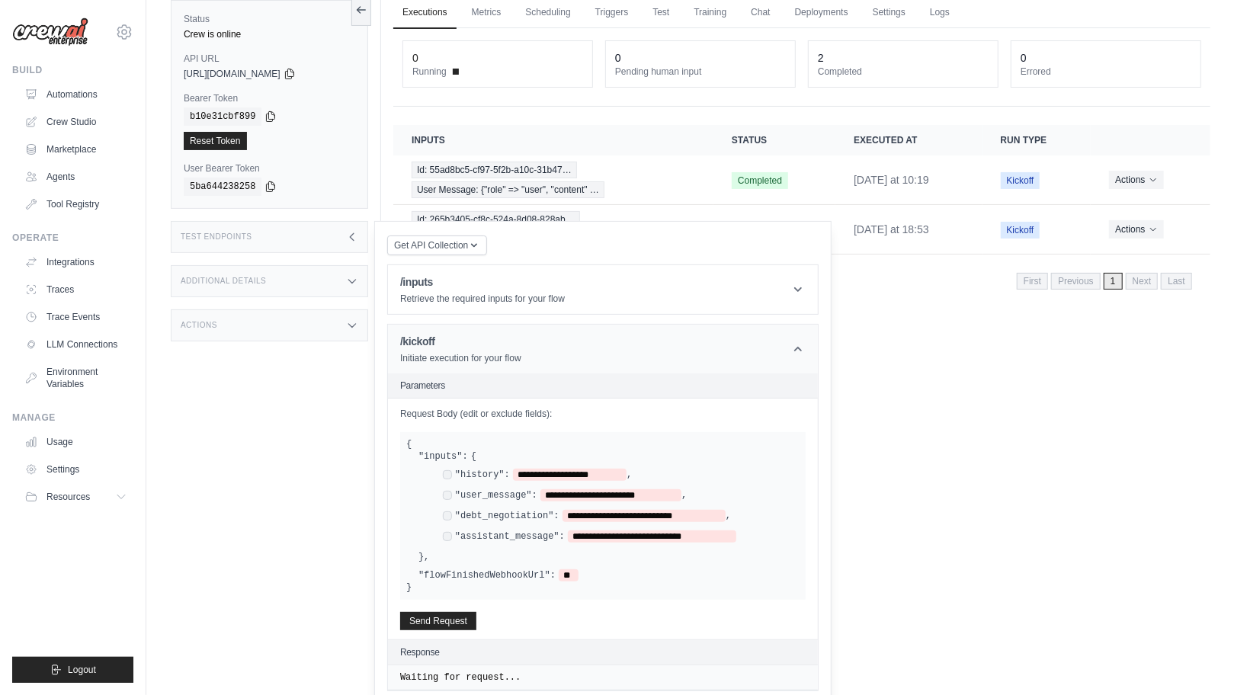
click at [543, 351] on header "/kickoff Initiate execution for your flow" at bounding box center [603, 349] width 430 height 49
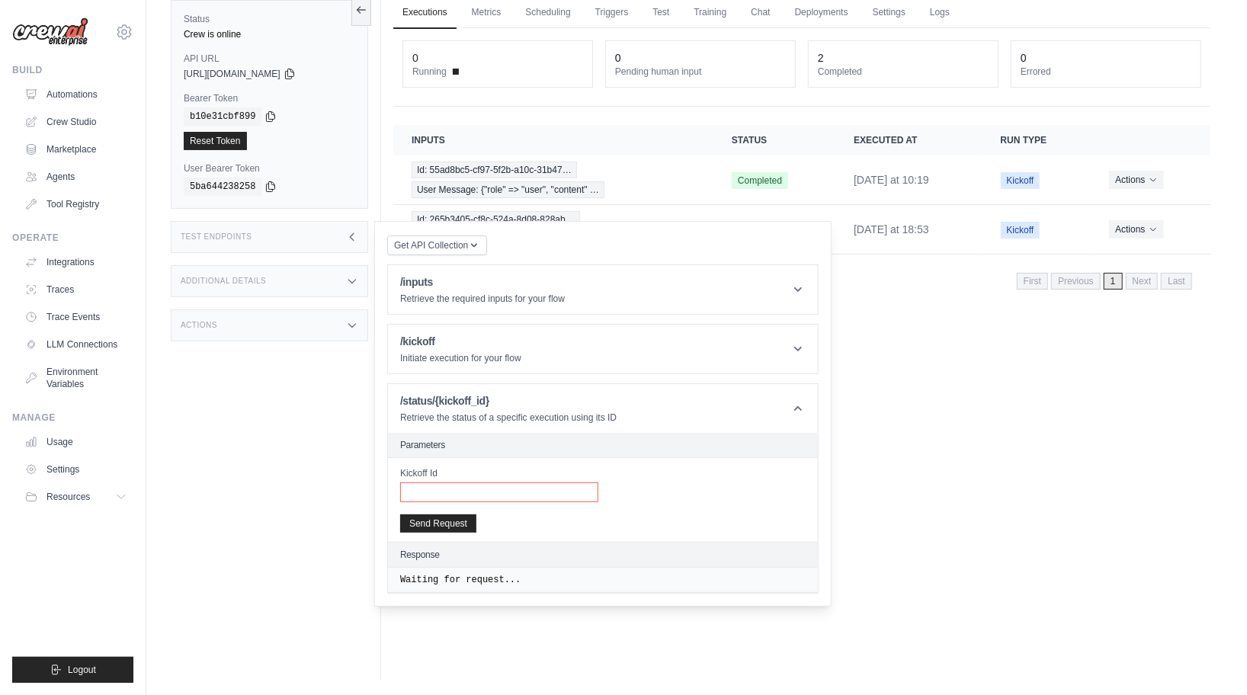
click at [424, 493] on input "Kickoff Id" at bounding box center [499, 492] width 198 height 20
